Goal: Transaction & Acquisition: Purchase product/service

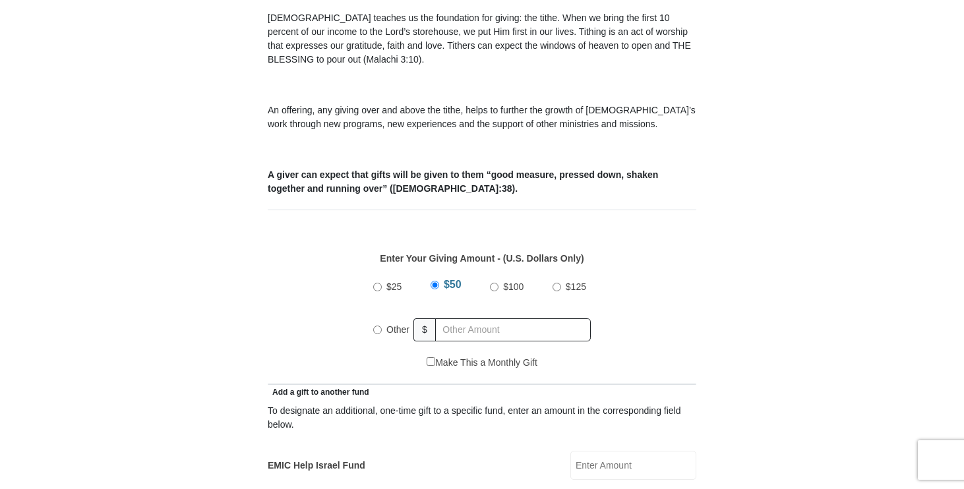
scroll to position [409, 0]
click at [496, 281] on input "$100" at bounding box center [494, 285] width 9 height 9
radio input "true"
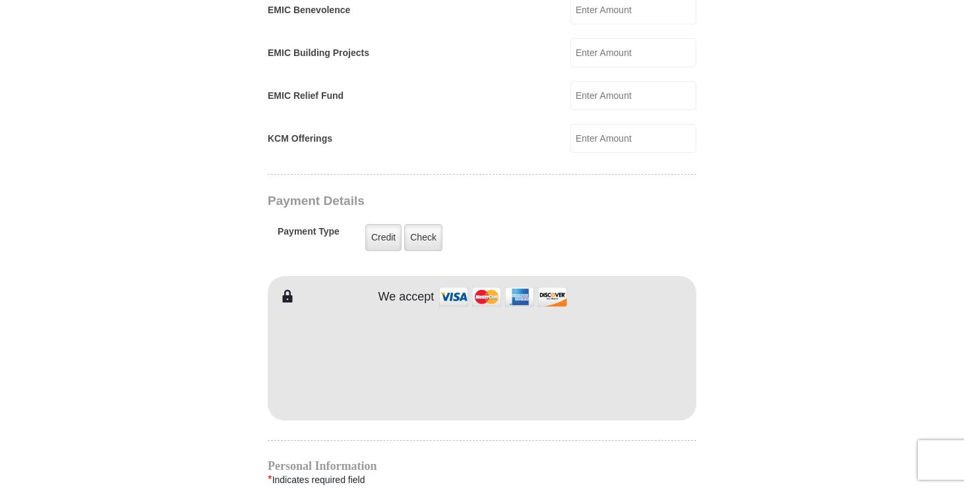
scroll to position [908, 0]
click at [421, 223] on label "Check" at bounding box center [423, 236] width 38 height 27
click at [0, 0] on input "Check" at bounding box center [0, 0] width 0 height 0
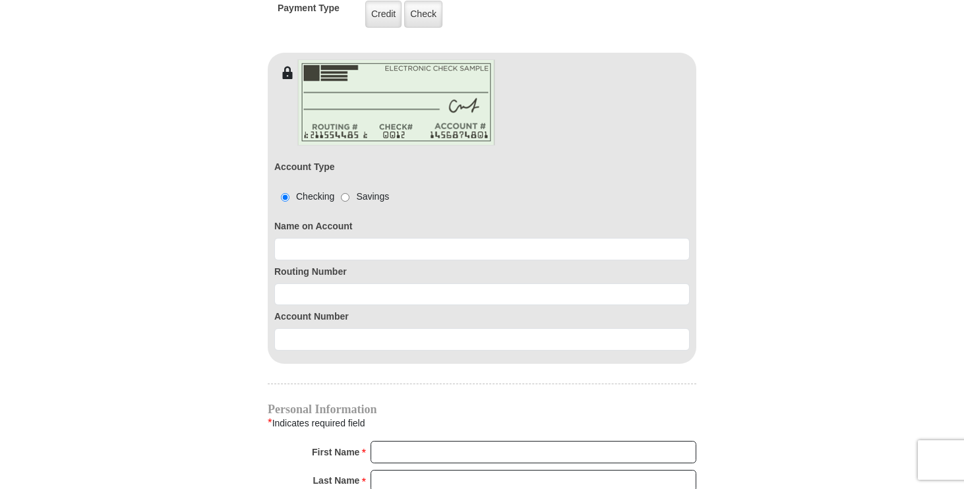
scroll to position [1142, 0]
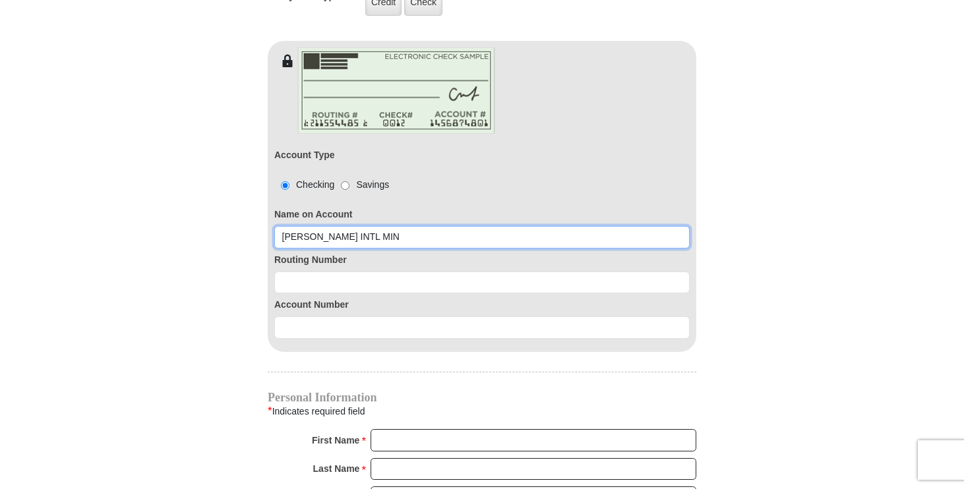
type input "[PERSON_NAME] INTL MIN"
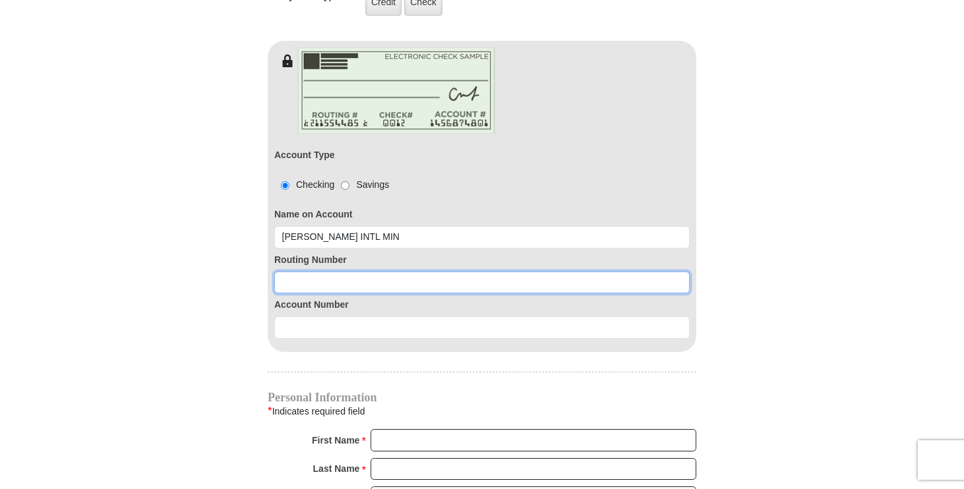
click at [287, 272] on input at bounding box center [481, 283] width 415 height 22
type input "083000137"
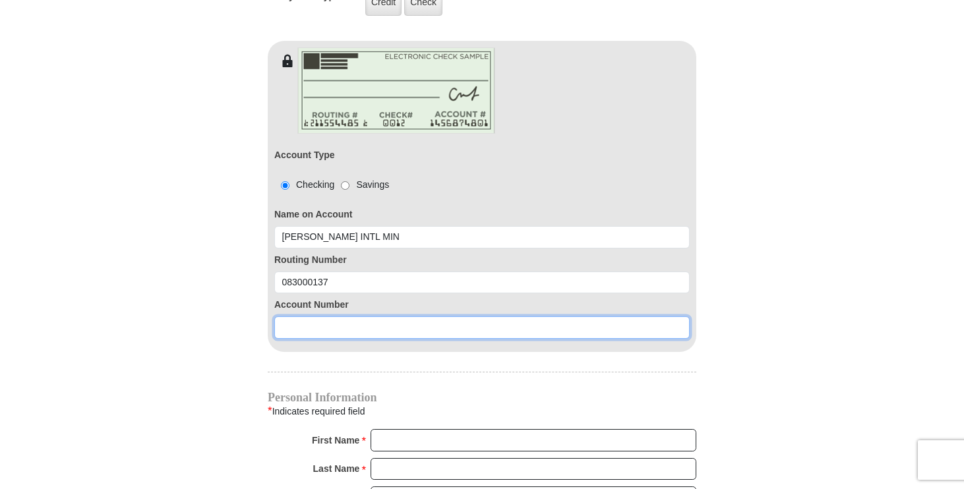
click at [312, 316] on input at bounding box center [481, 327] width 415 height 22
type input "790735911"
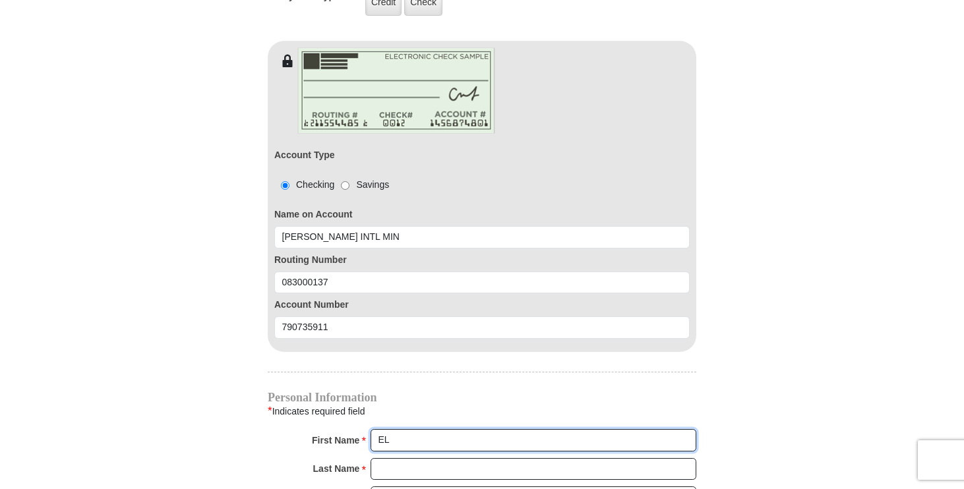
type input "E"
type input "[PERSON_NAME]"
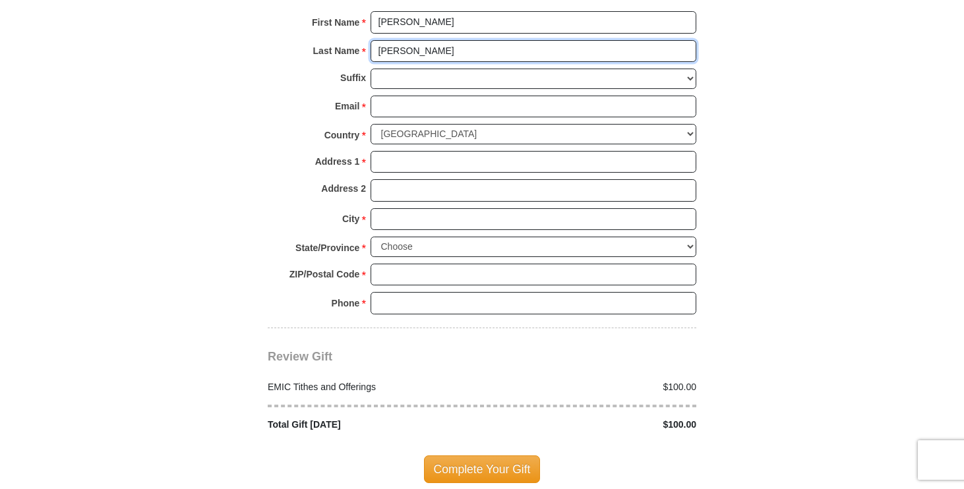
scroll to position [1538, 0]
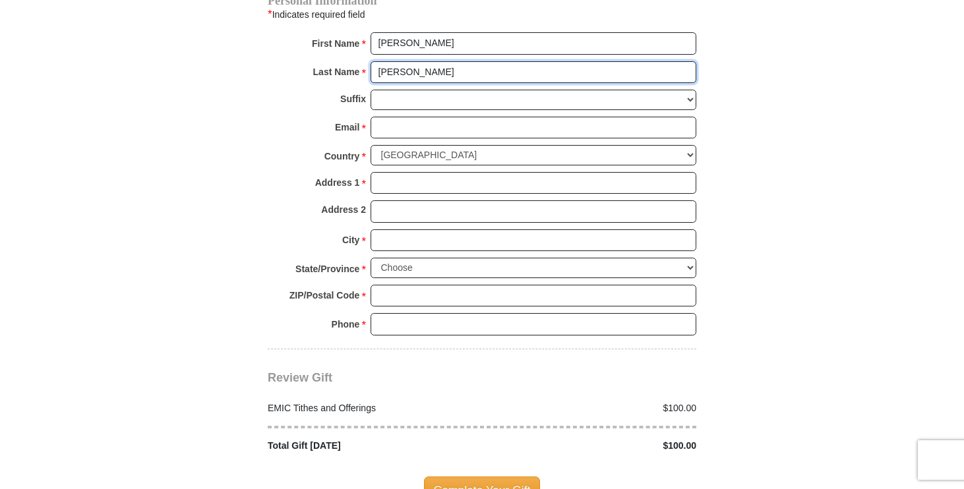
type input "[PERSON_NAME]"
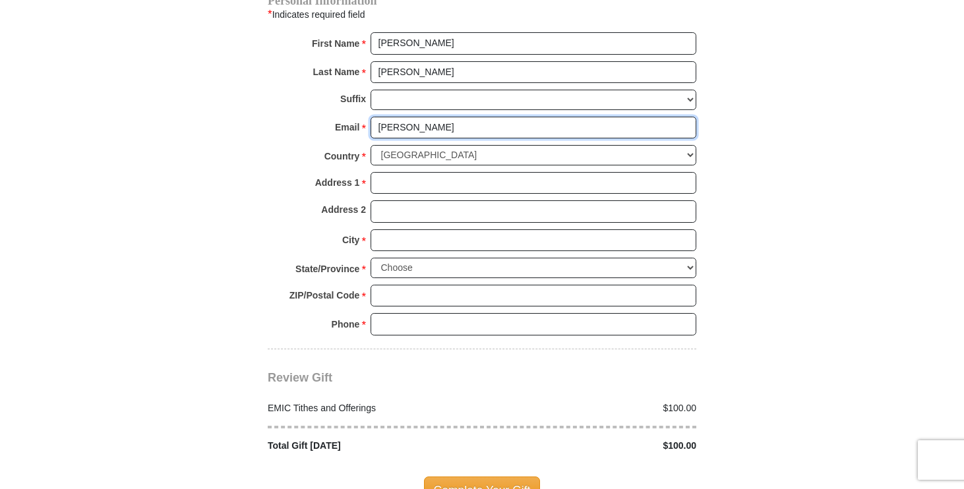
type input "[PERSON_NAME]"
type input "[EMAIL_ADDRESS][DOMAIN_NAME]"
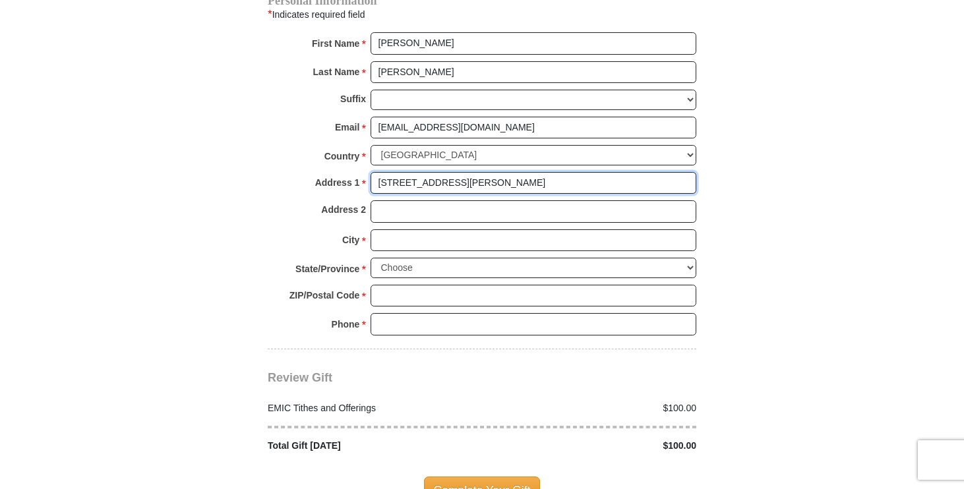
type input "[STREET_ADDRESS][PERSON_NAME]"
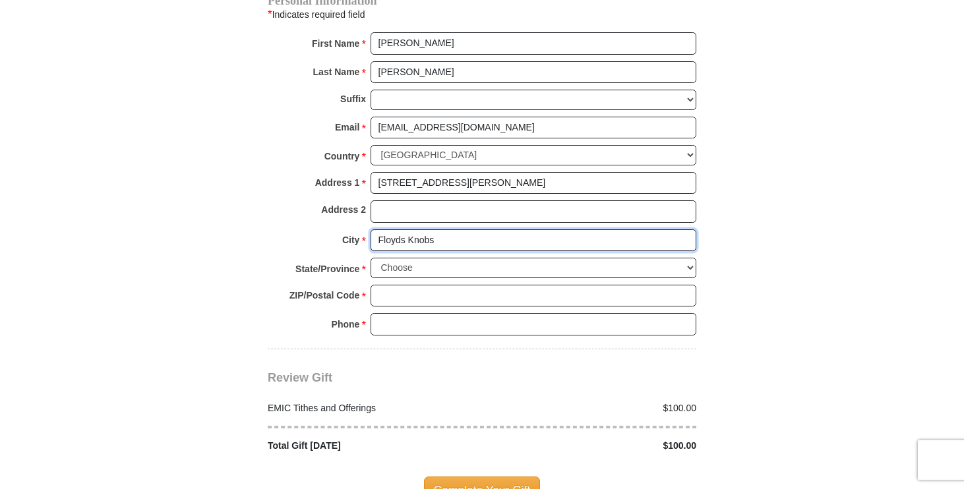
type input "Floyds Knobs"
select select "IN"
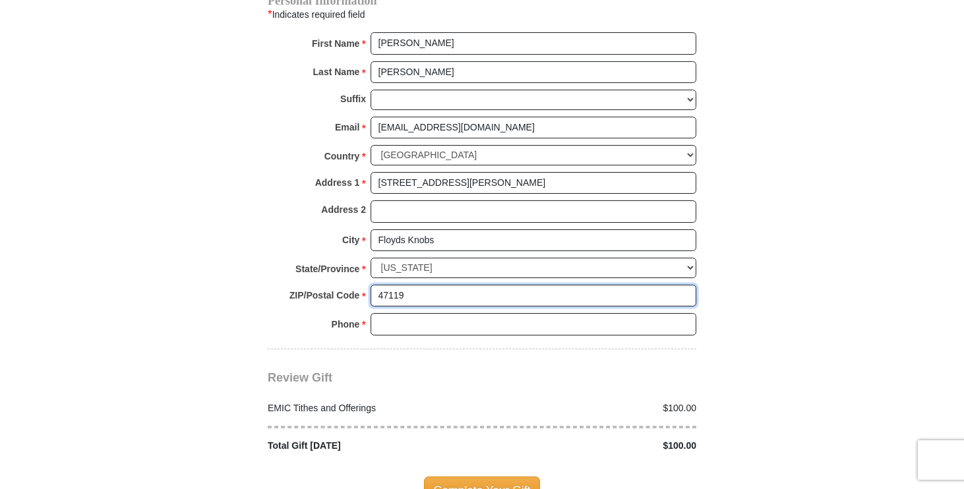
type input "47119"
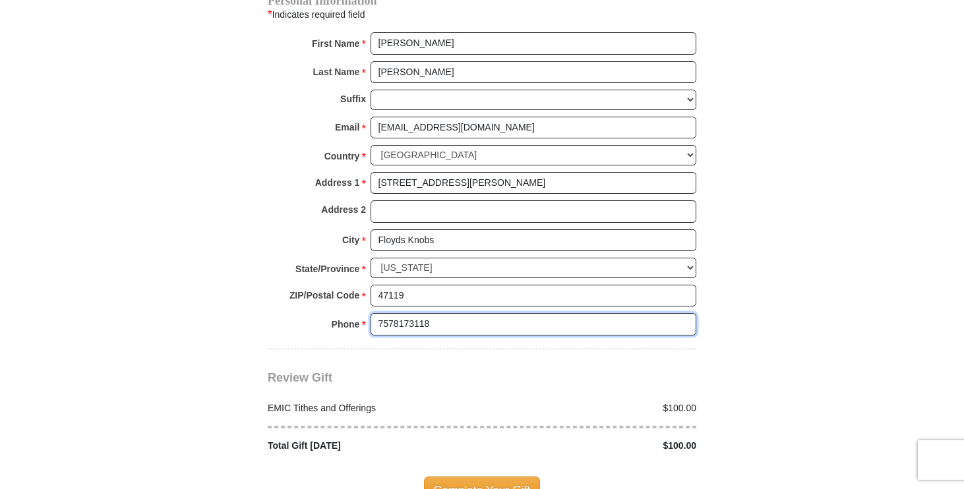
scroll to position [1583, 0]
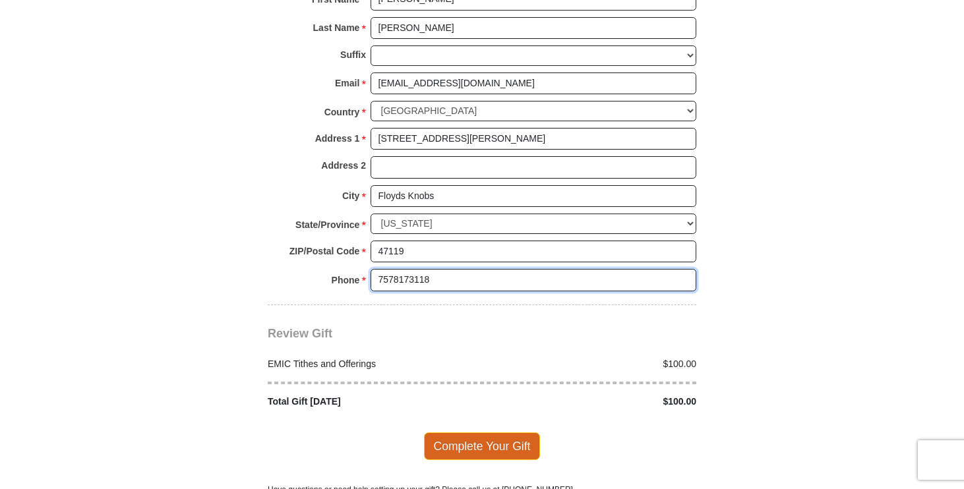
type input "7578173118"
click at [482, 432] on span "Complete Your Gift" at bounding box center [482, 446] width 117 height 28
